Goal: Task Accomplishment & Management: Complete application form

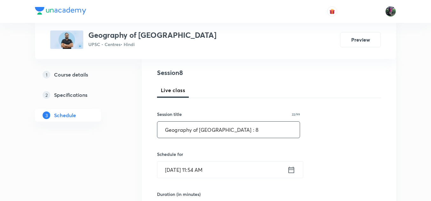
type input "Geography of [GEOGRAPHIC_DATA] : 8"
click at [192, 171] on input "Sep 3, 2025, 11:54 AM" at bounding box center [222, 170] width 130 height 16
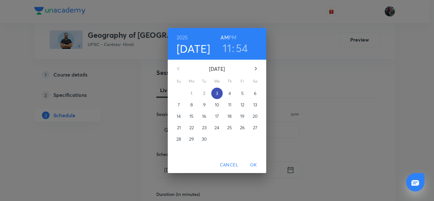
click at [216, 92] on p "3" at bounding box center [217, 93] width 2 height 6
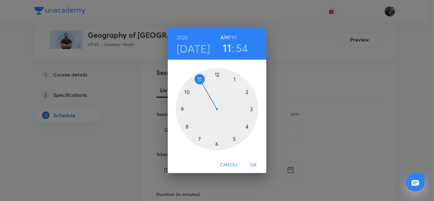
click at [217, 74] on div at bounding box center [217, 109] width 83 height 83
click at [234, 37] on h6 "PM" at bounding box center [233, 37] width 8 height 9
click at [251, 108] on div at bounding box center [217, 109] width 83 height 83
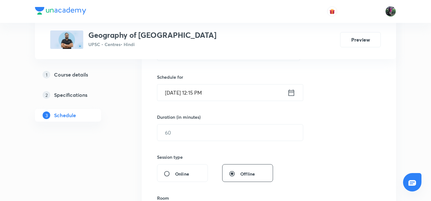
scroll to position [155, 0]
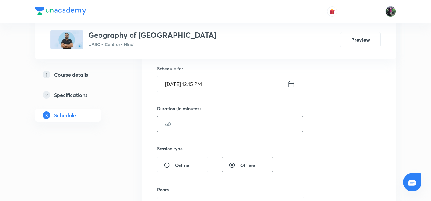
click at [177, 124] on input "text" at bounding box center [230, 124] width 146 height 16
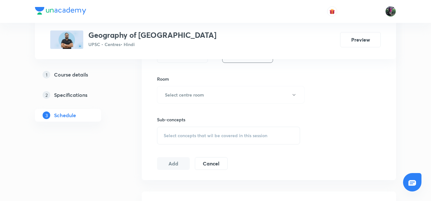
scroll to position [288, 0]
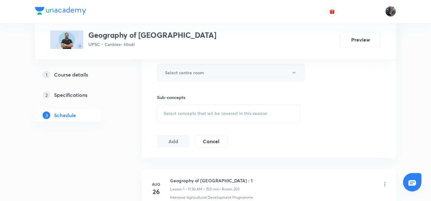
type input "150"
click at [191, 71] on h6 "Select centre room" at bounding box center [184, 72] width 39 height 7
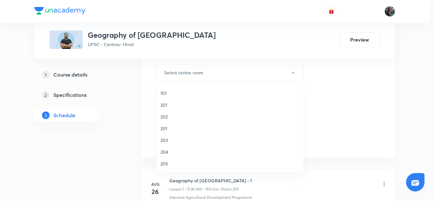
click at [162, 141] on span "203" at bounding box center [230, 140] width 139 height 7
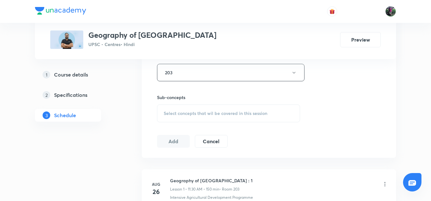
click at [204, 112] on span "Select concepts that wil be covered in this session" at bounding box center [216, 113] width 104 height 5
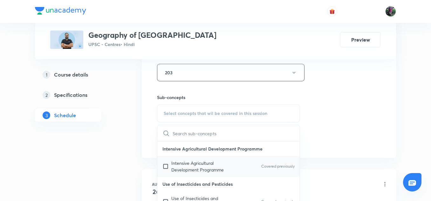
click at [190, 168] on p "Intensive Agricultural Development Programme" at bounding box center [203, 166] width 64 height 13
checkbox input "true"
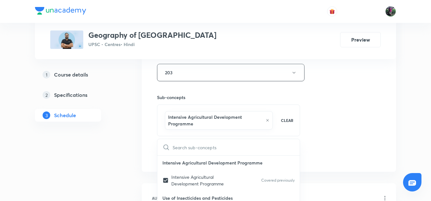
drag, startPoint x: 394, startPoint y: 107, endPoint x: 355, endPoint y: 110, distance: 38.9
click at [355, 110] on div "Session 8 Live class Session title 22/99 Geography of Bihar : 8 ​ Schedule for …" at bounding box center [269, 5] width 254 height 333
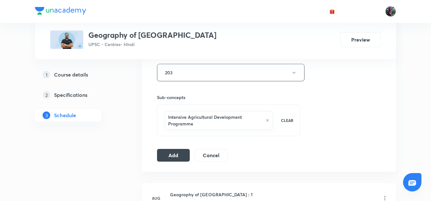
click at [355, 110] on div "Session 8 Live class Session title 22/99 Geography of Bihar : 8 ​ Schedule for …" at bounding box center [269, 5] width 224 height 312
click at [175, 156] on button "Add" at bounding box center [173, 154] width 33 height 13
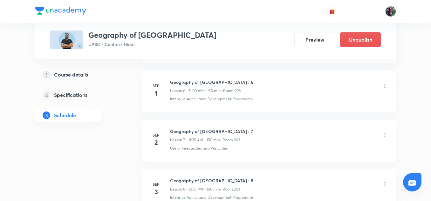
scroll to position [703, 0]
